Goal: Task Accomplishment & Management: Use online tool/utility

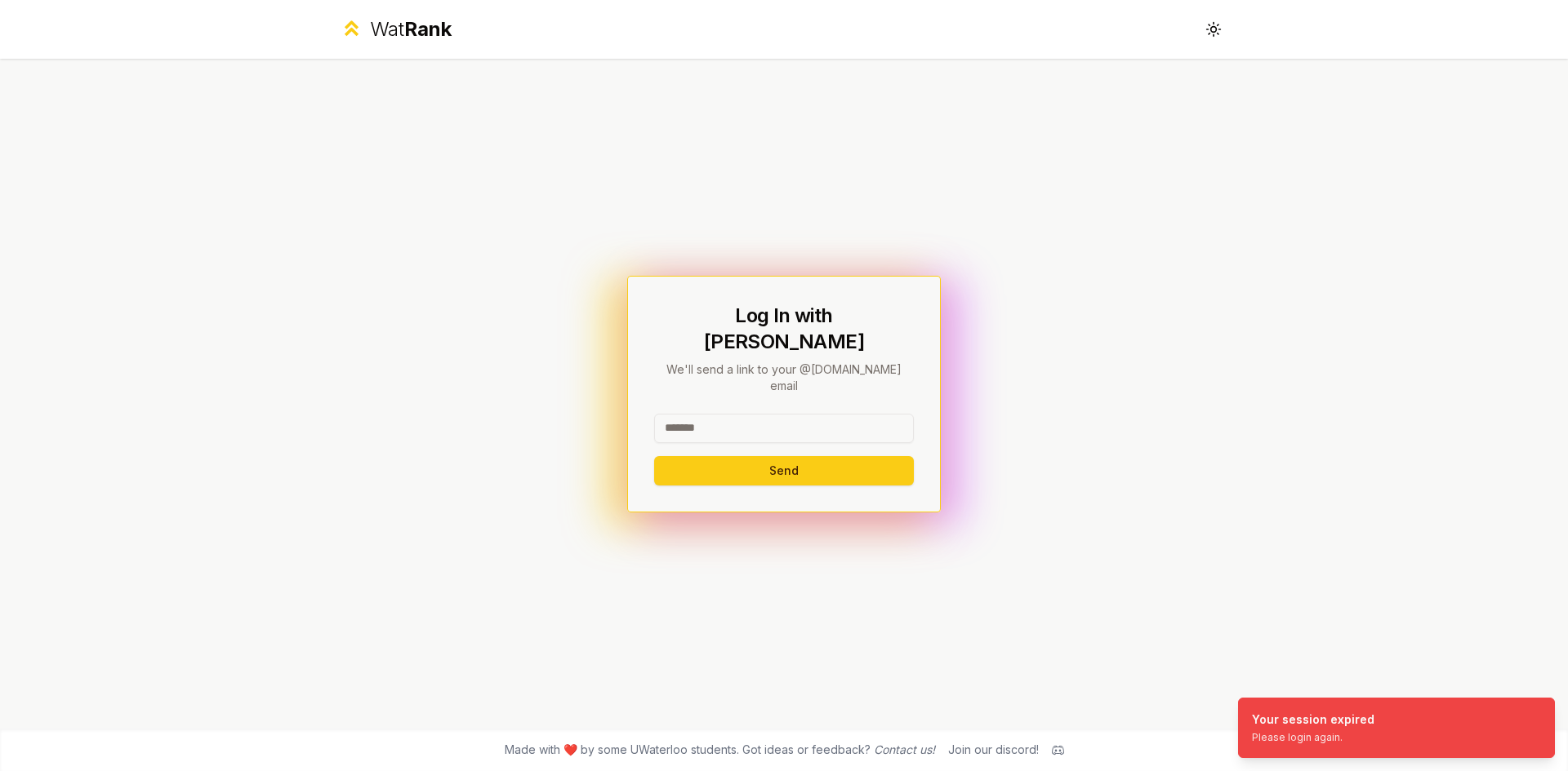
click at [800, 414] on input at bounding box center [784, 429] width 259 height 30
type input "******"
click at [661, 460] on button "Send" at bounding box center [784, 471] width 259 height 30
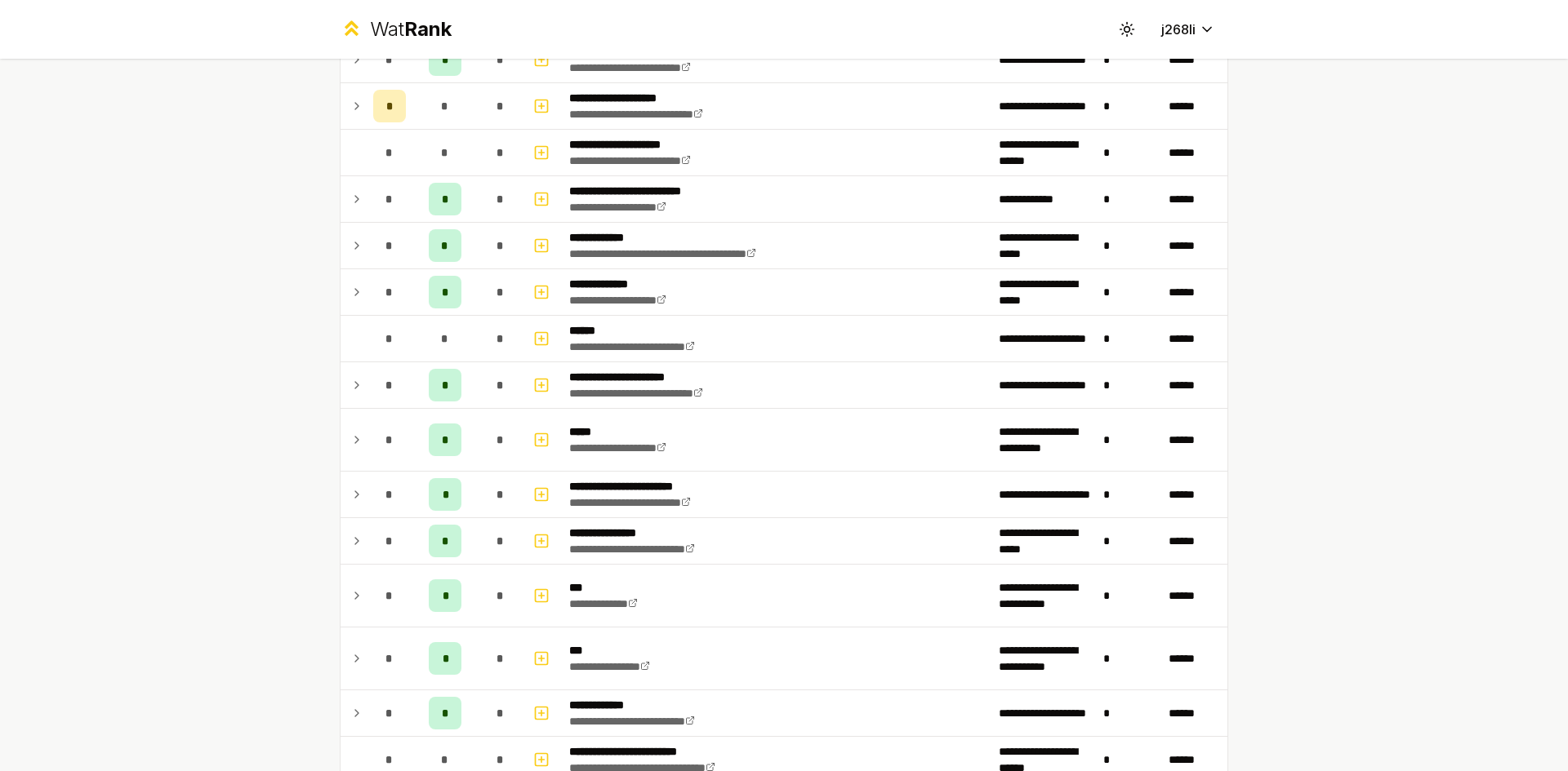
scroll to position [1673, 0]
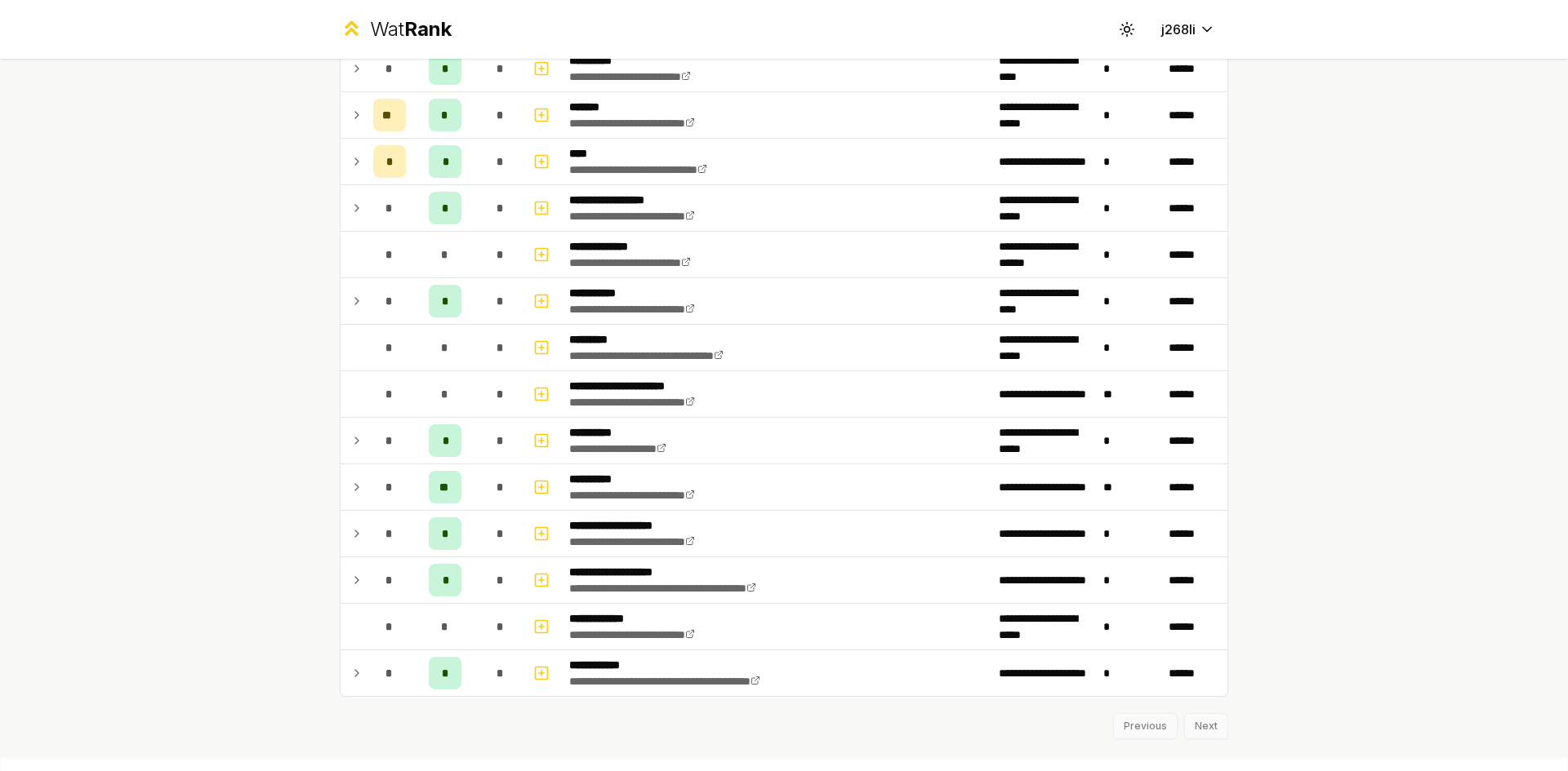
click at [1190, 735] on div "Previous Next" at bounding box center [784, 719] width 888 height 43
click at [1208, 720] on div "Previous Next" at bounding box center [784, 719] width 888 height 43
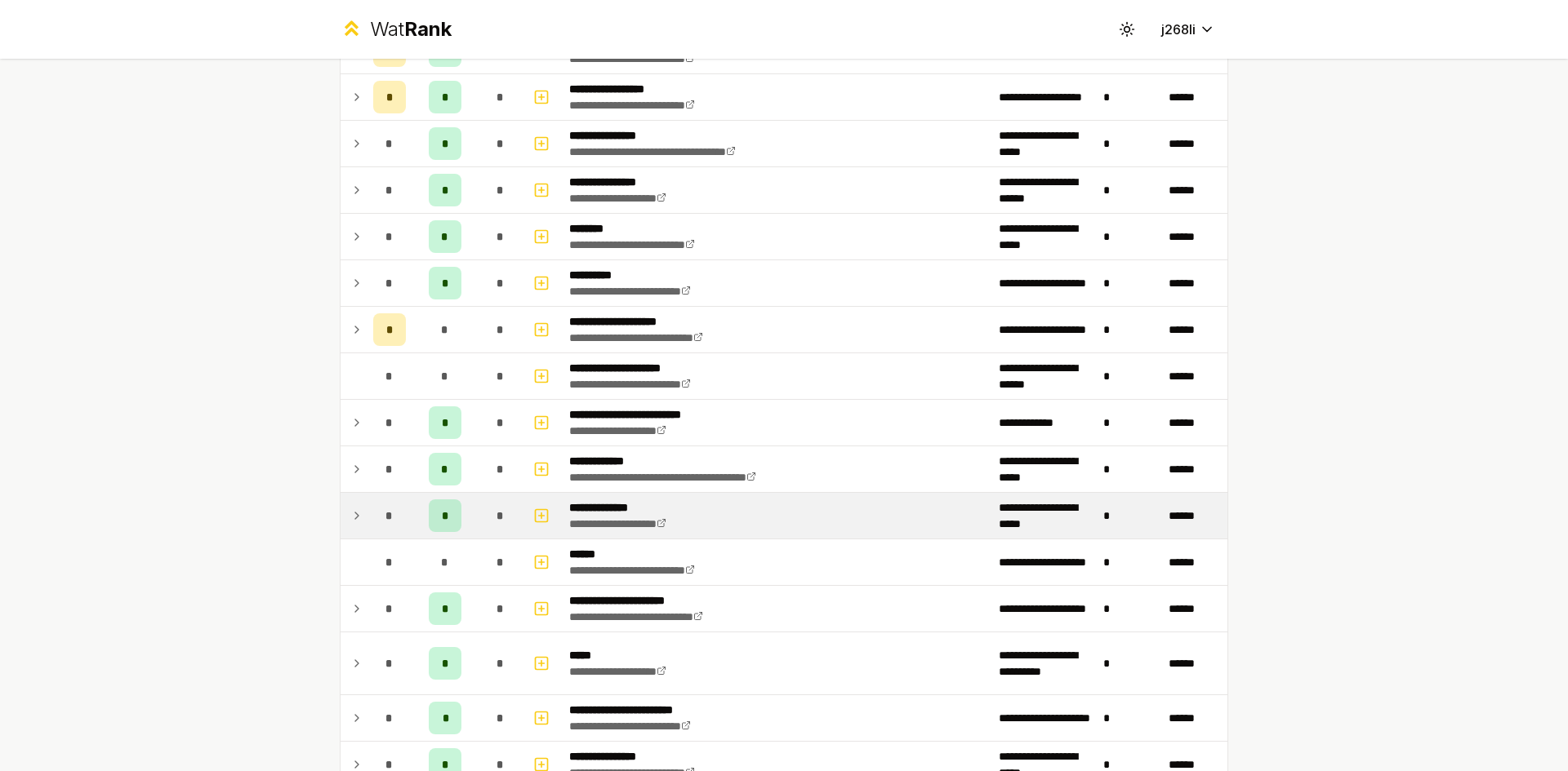
scroll to position [0, 0]
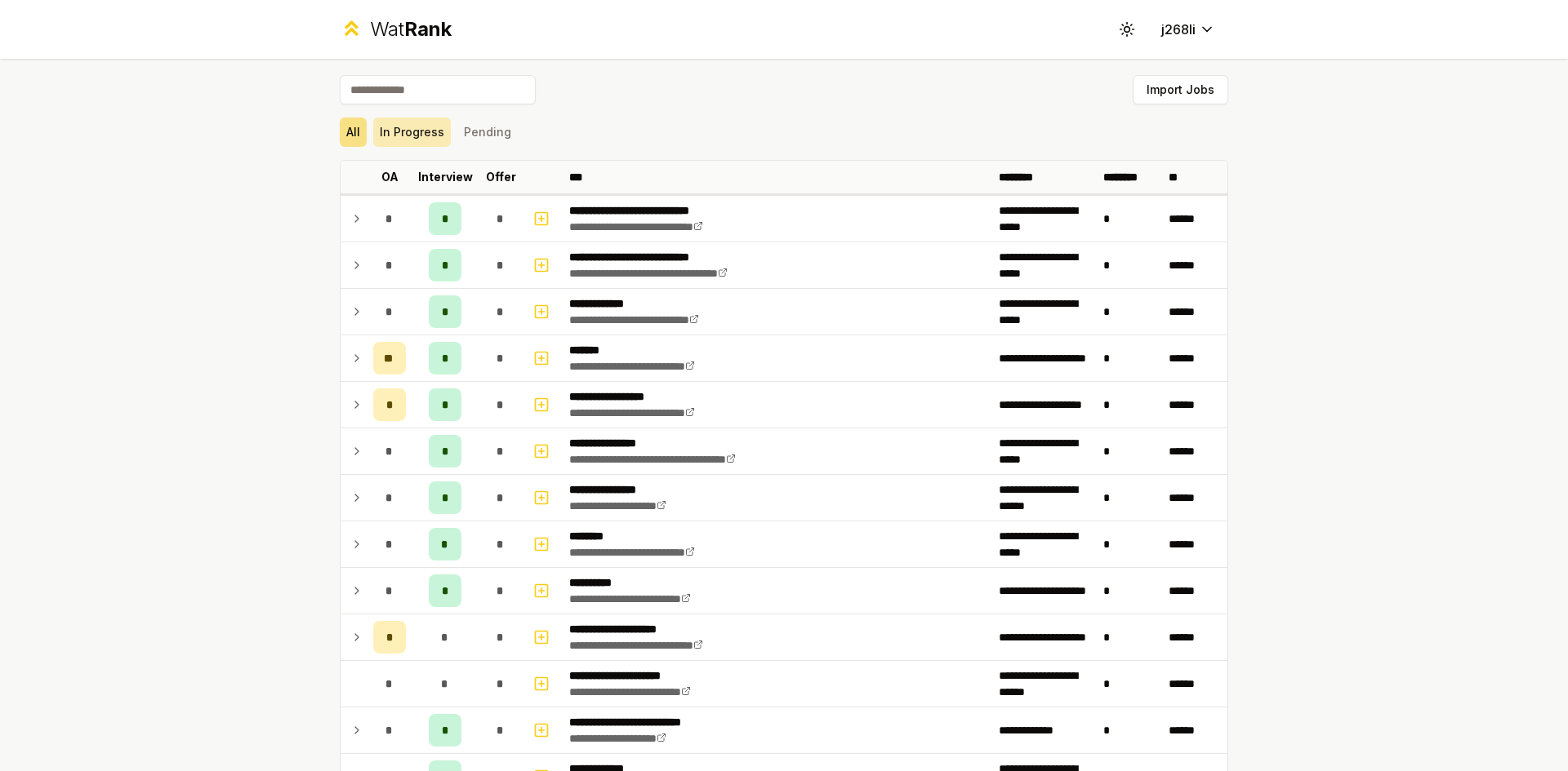
click at [373, 131] on button "In Progress" at bounding box center [411, 132] width 77 height 30
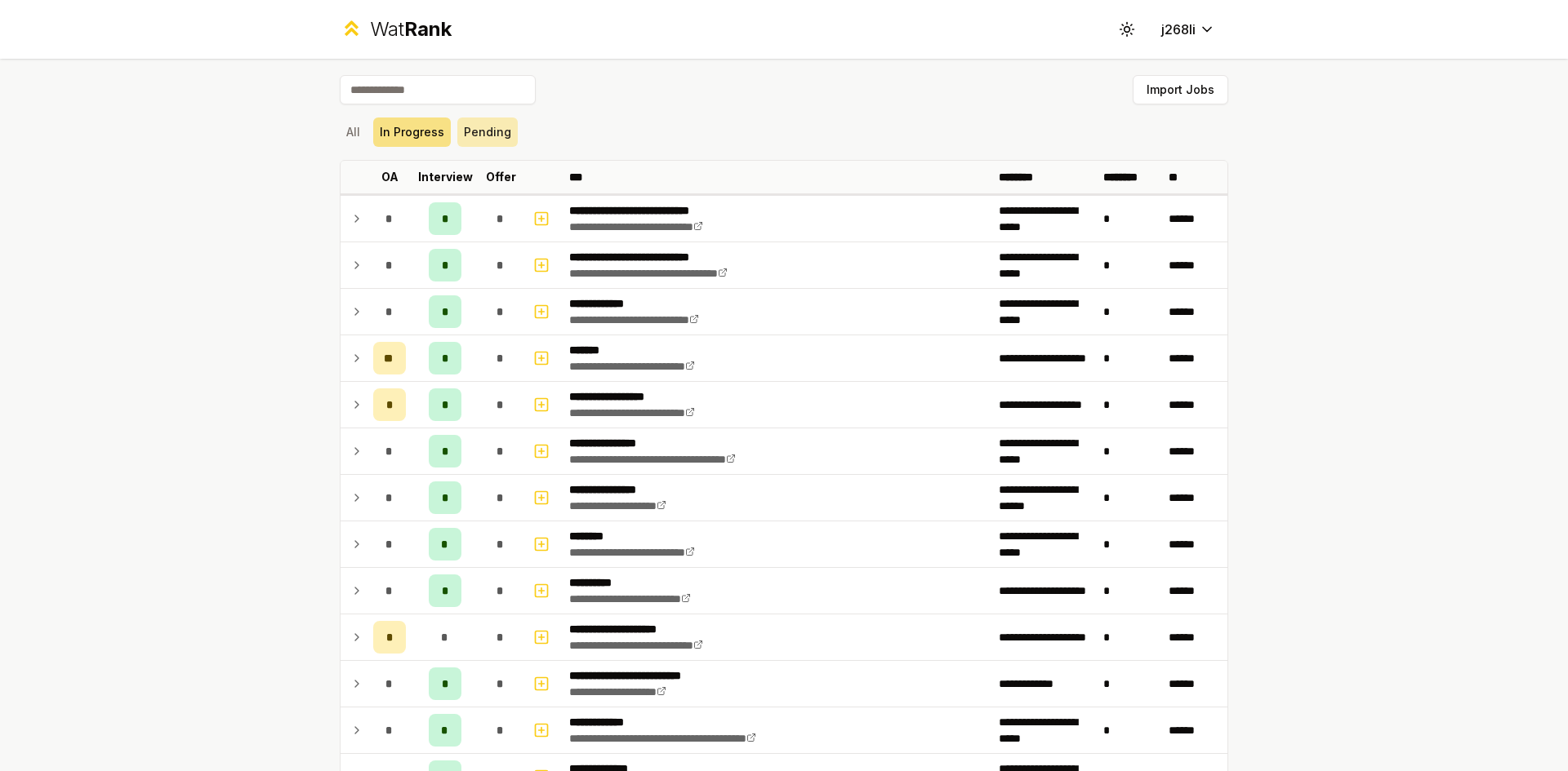
click at [457, 130] on button "Pending" at bounding box center [487, 132] width 61 height 30
